Goal: Entertainment & Leisure: Browse casually

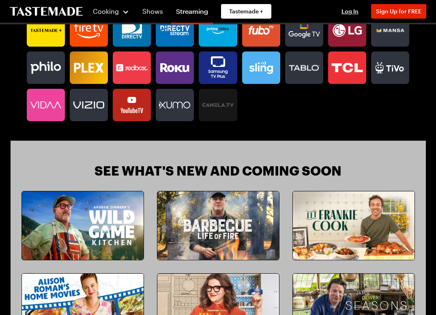
scroll to position [402, 0]
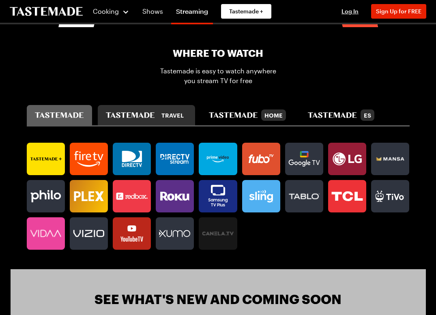
click at [139, 116] on icon "tastemade travel" at bounding box center [130, 115] width 49 height 6
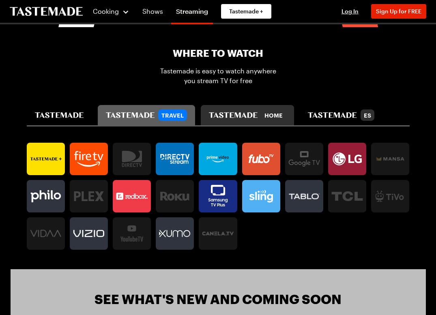
click at [224, 111] on div "Home" at bounding box center [247, 114] width 77 height 11
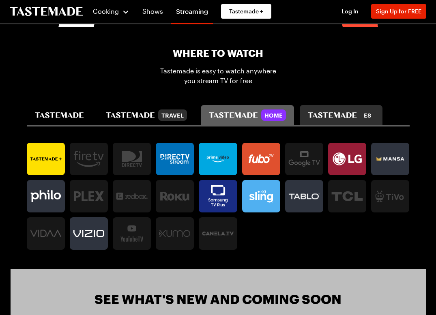
click at [336, 110] on div "ES" at bounding box center [341, 114] width 66 height 11
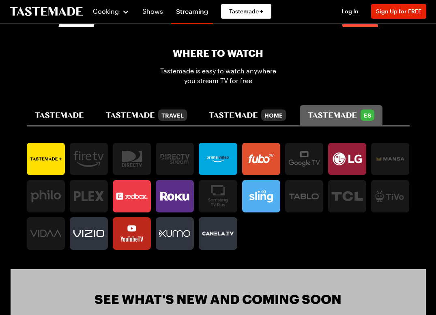
click at [54, 127] on section "Where To Watch Tastemade is easy to watch anywhere you stream TV for free Trave…" at bounding box center [218, 148] width 415 height 242
click at [67, 105] on button "tastemade" at bounding box center [59, 115] width 65 height 20
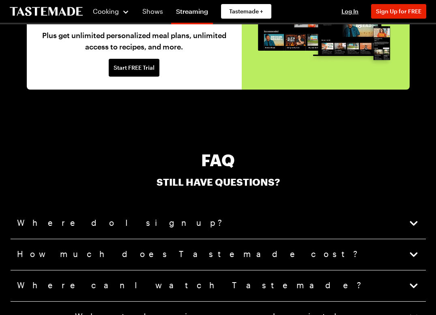
scroll to position [1781, 0]
